Goal: Navigation & Orientation: Find specific page/section

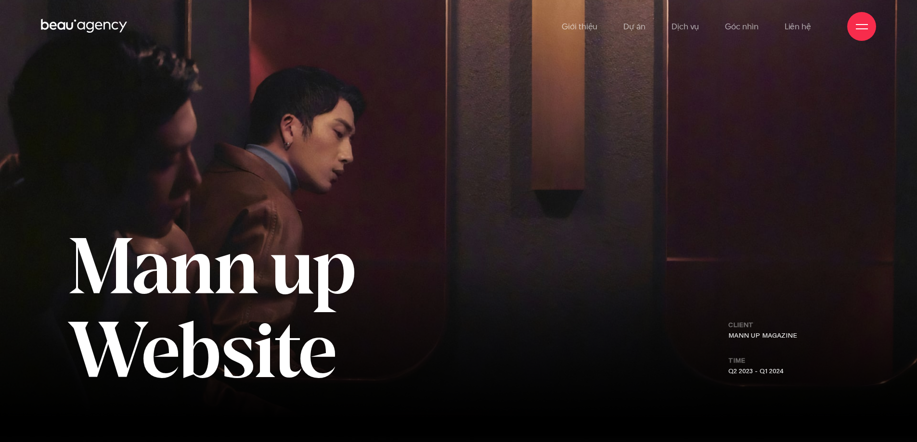
scroll to position [0, 0]
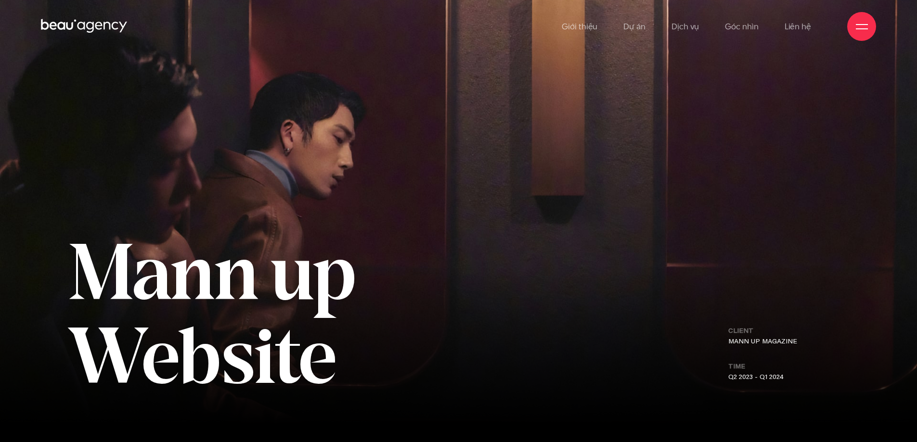
click at [90, 30] on icon at bounding box center [84, 26] width 87 height 17
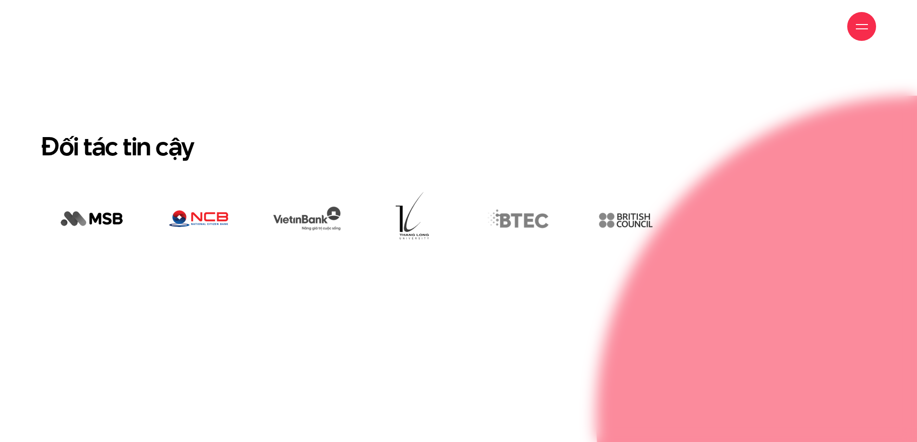
scroll to position [2771, 0]
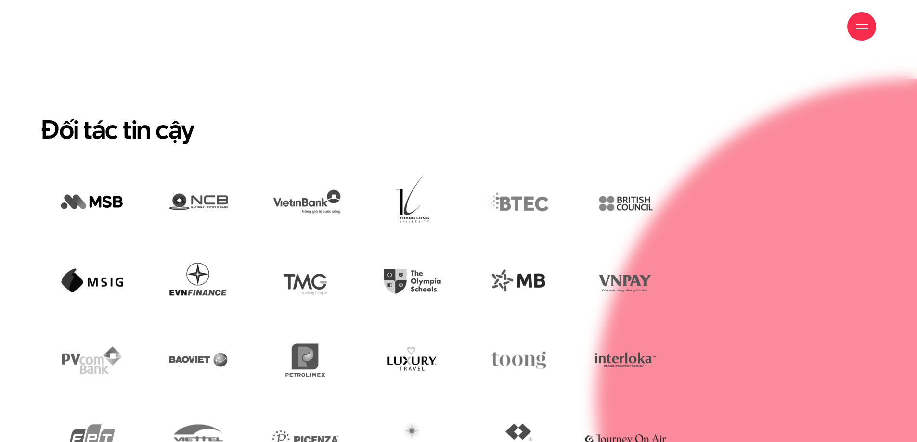
click at [438, 114] on h2 "Đối tác tin cậy" at bounding box center [458, 129] width 835 height 31
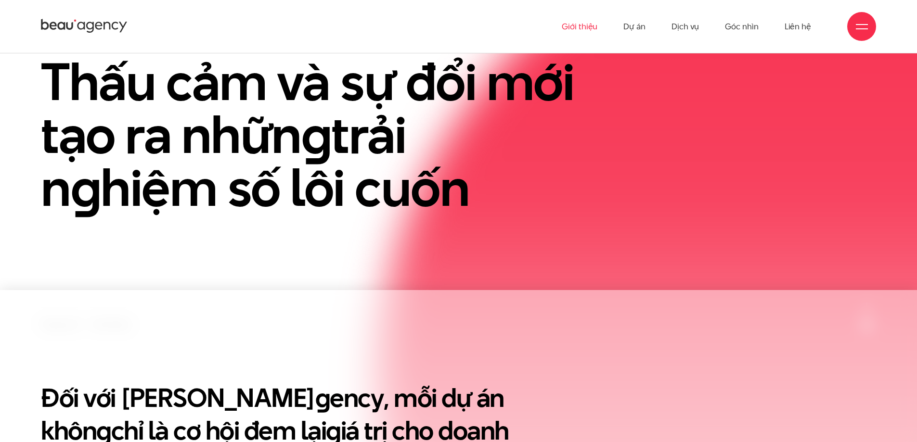
scroll to position [0, 0]
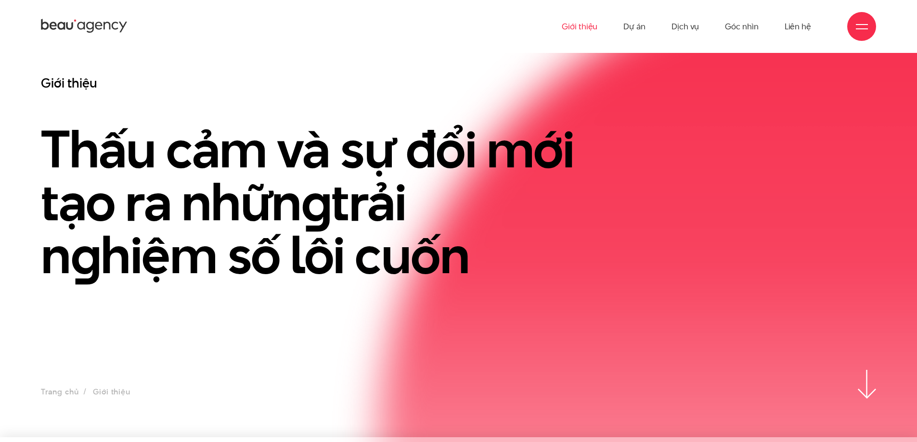
click at [97, 22] on icon at bounding box center [84, 26] width 87 height 17
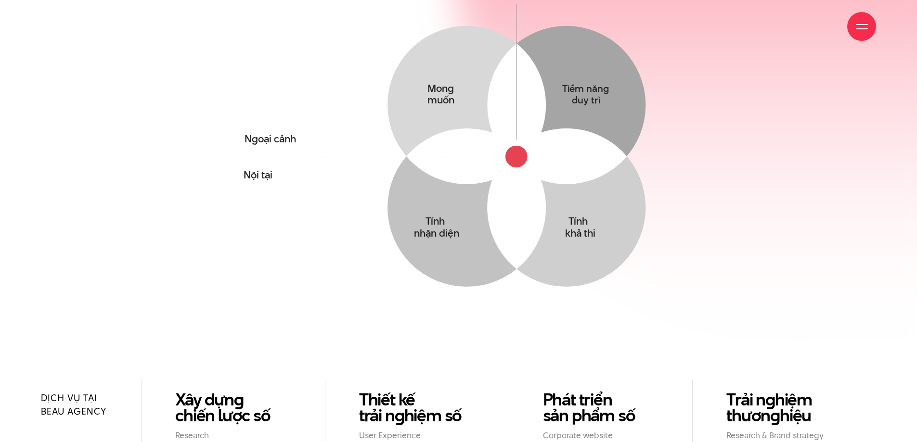
scroll to position [818, 0]
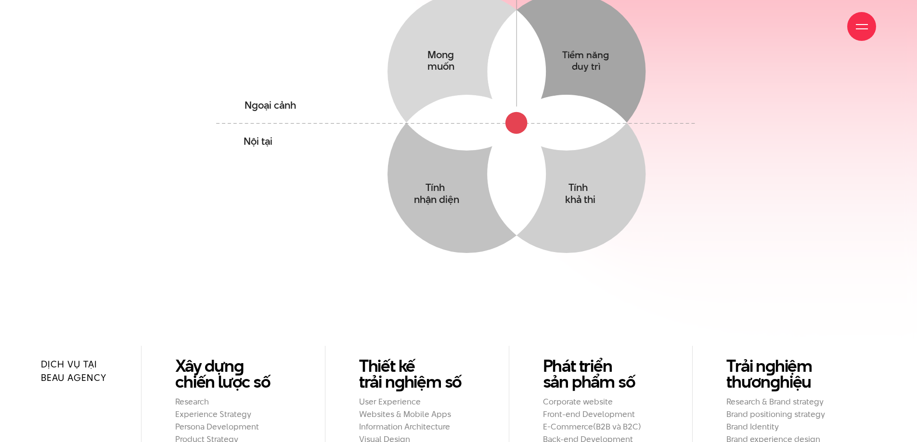
click at [432, 20] on div "Giới thiệu Dự án Dịch vụ Góc nhìn Liên hệ" at bounding box center [458, 26] width 835 height 53
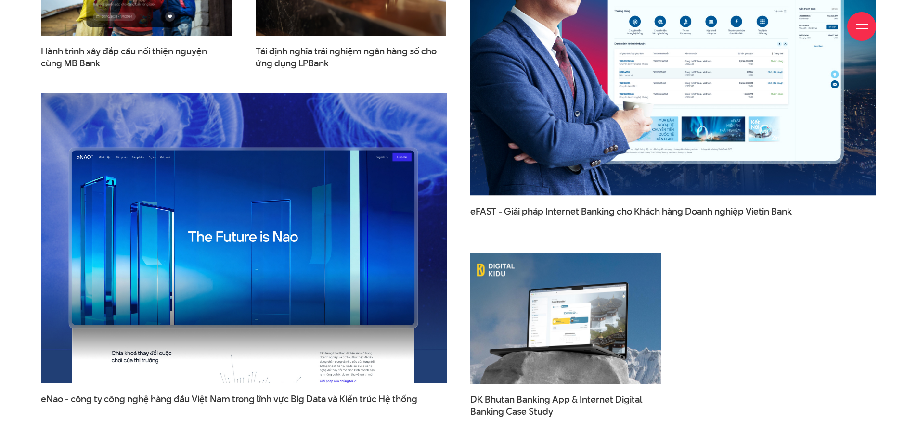
scroll to position [1685, 0]
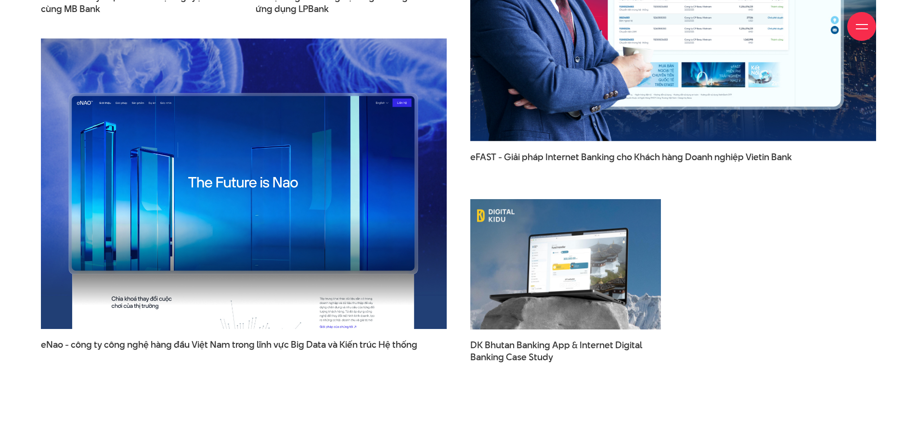
click at [350, 31] on div "Giới thiệu Dự án Dịch vụ Góc nhìn Liên hệ" at bounding box center [458, 26] width 835 height 53
click at [360, 18] on div "Giới thiệu Dự án Dịch vụ Góc nhìn Liên hệ" at bounding box center [458, 26] width 835 height 53
click at [382, 14] on div "Giới thiệu Dự án Dịch vụ Góc nhìn Liên hệ" at bounding box center [458, 26] width 835 height 53
click at [445, 29] on div "Giới thiệu Dự án Dịch vụ Góc nhìn Liên hệ" at bounding box center [458, 26] width 835 height 53
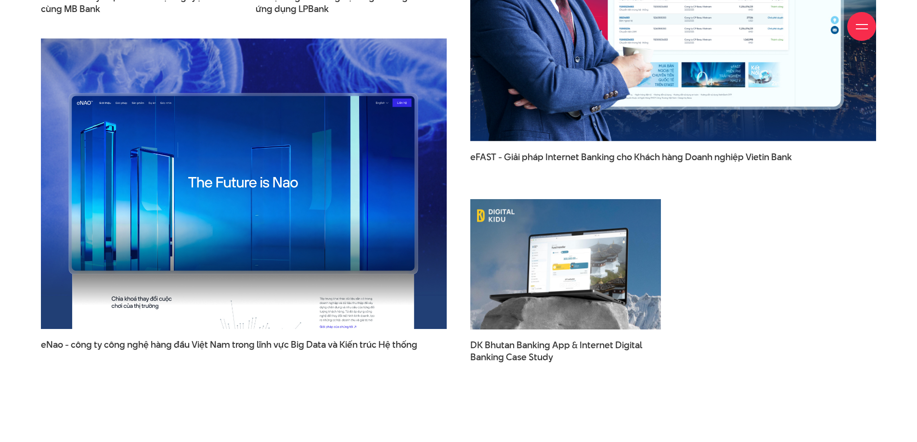
click at [442, 30] on div "Giới thiệu Dự án Dịch vụ Góc nhìn Liên hệ" at bounding box center [458, 26] width 835 height 53
click at [441, 31] on div "Giới thiệu Dự án Dịch vụ Góc nhìn Liên hệ" at bounding box center [458, 26] width 835 height 53
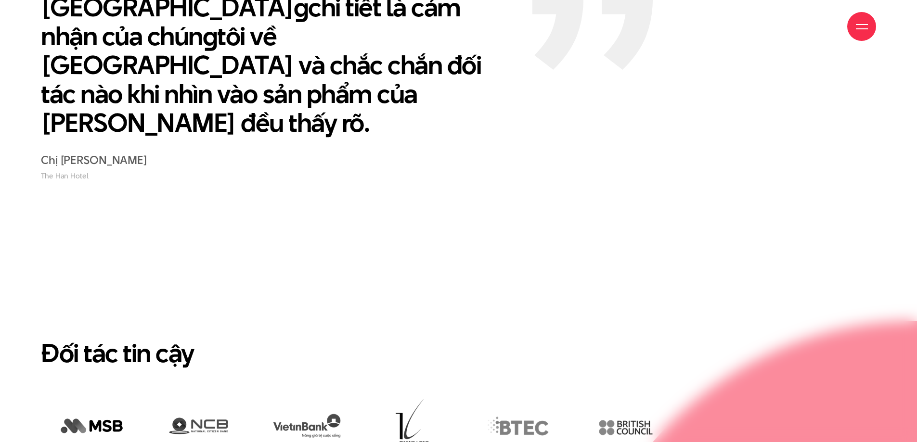
scroll to position [2214, 0]
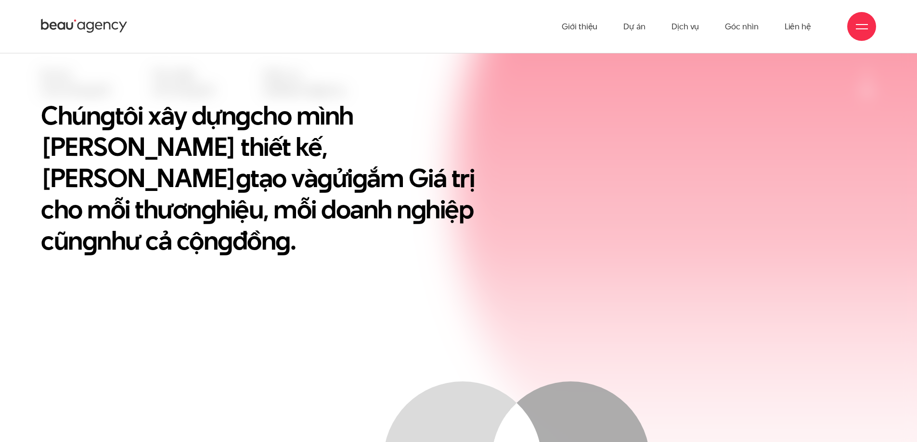
scroll to position [337, 0]
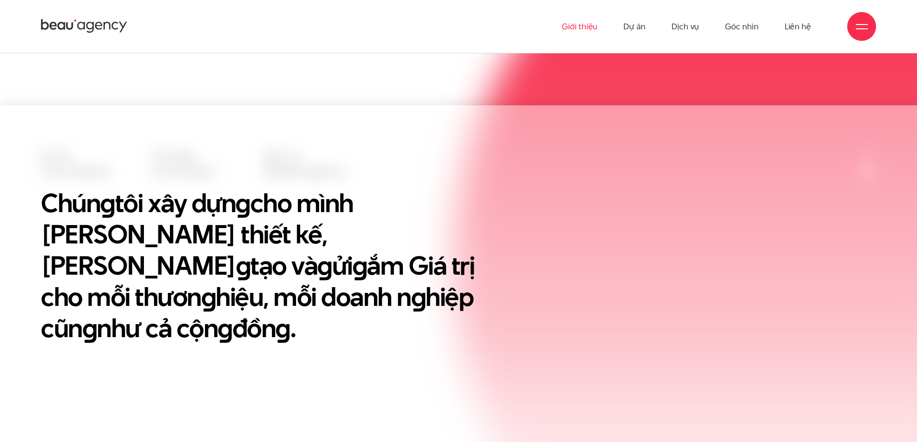
click at [578, 22] on link "Giới thiệu" at bounding box center [580, 26] width 36 height 53
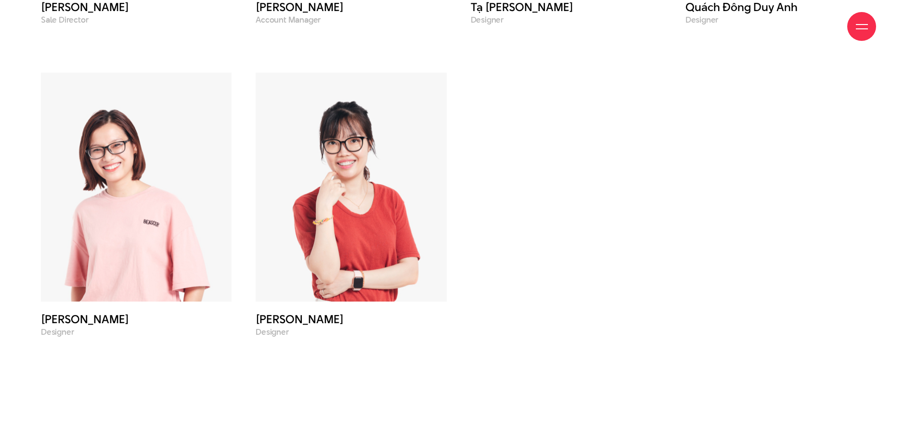
scroll to position [4236, 0]
